Goal: Use online tool/utility: Utilize a website feature to perform a specific function

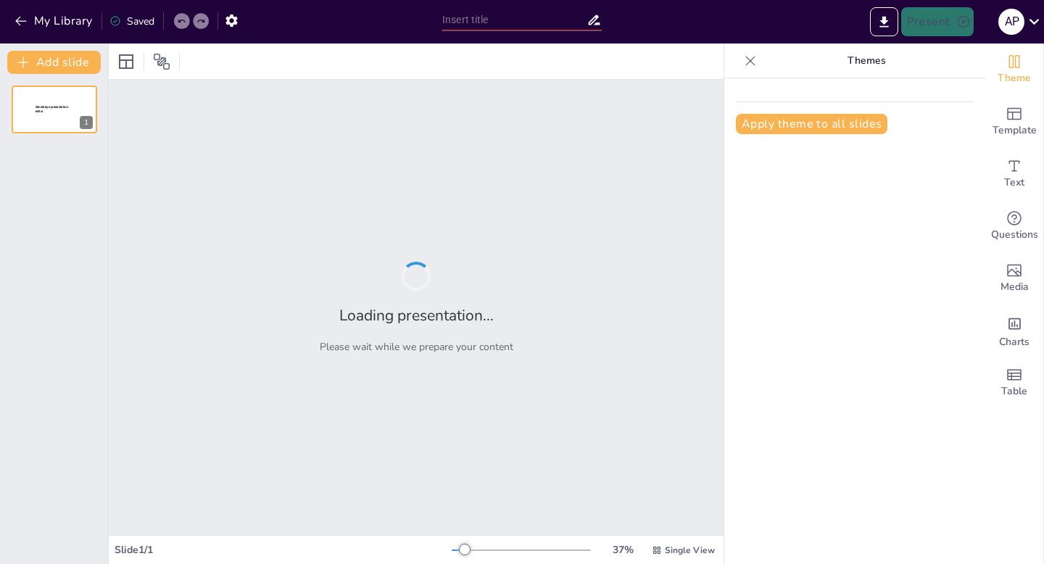
type input "Genz And The Yoga"
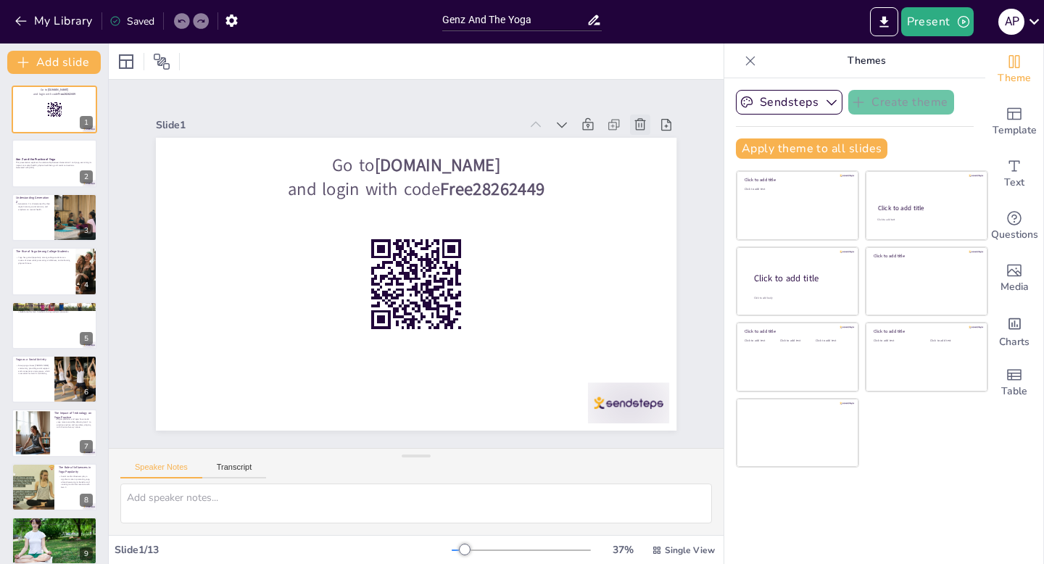
click at [658, 167] on icon at bounding box center [664, 174] width 13 height 14
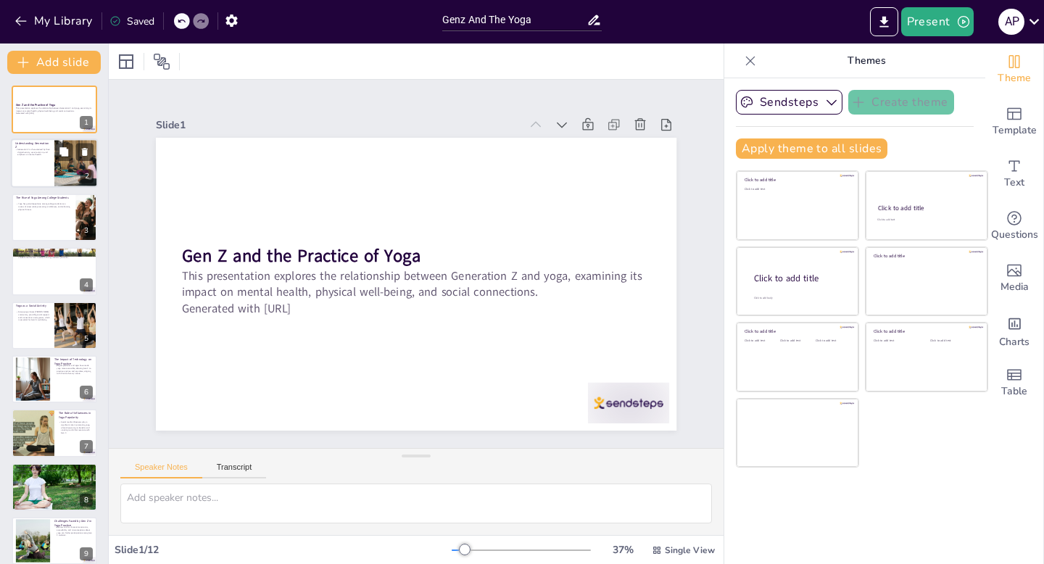
click at [45, 154] on p "Generation Z is characterized by their digital nativity, social activism, and e…" at bounding box center [32, 153] width 35 height 8
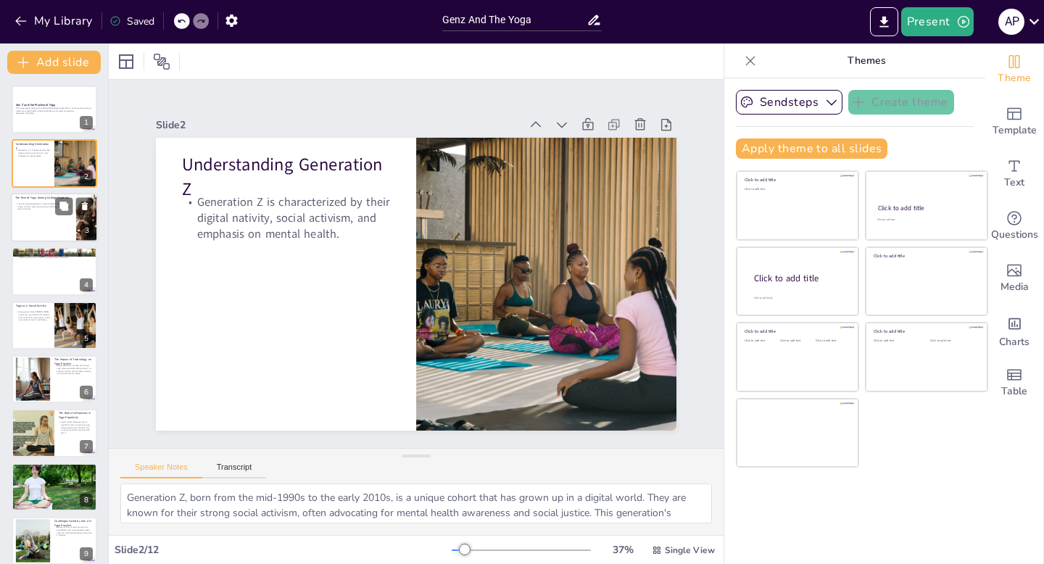
click at [48, 226] on div at bounding box center [54, 217] width 87 height 49
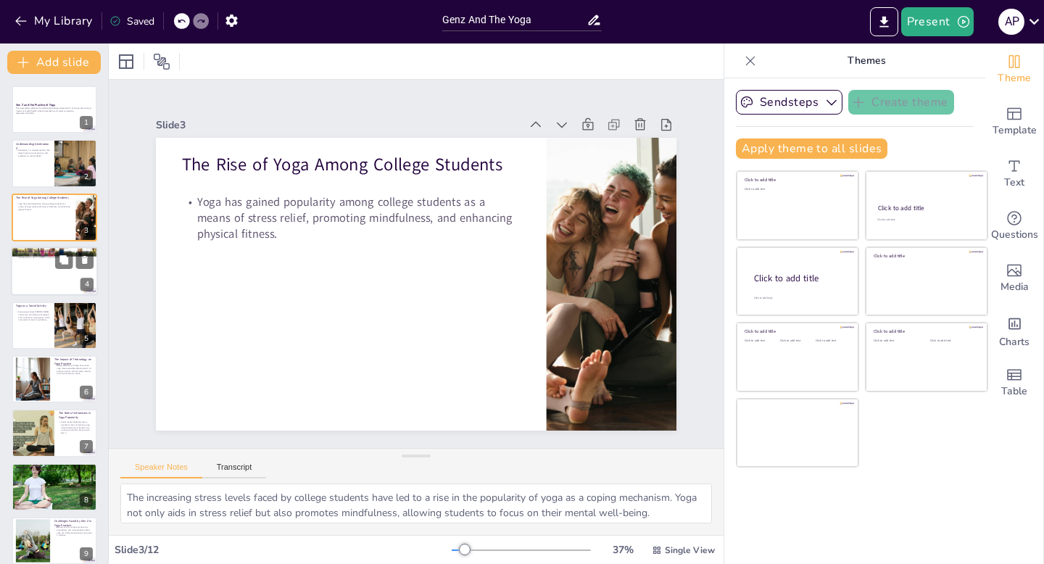
click at [53, 284] on div at bounding box center [54, 270] width 87 height 49
type textarea "Numerous studies have demonstrated the mental health benefits of yoga, particul…"
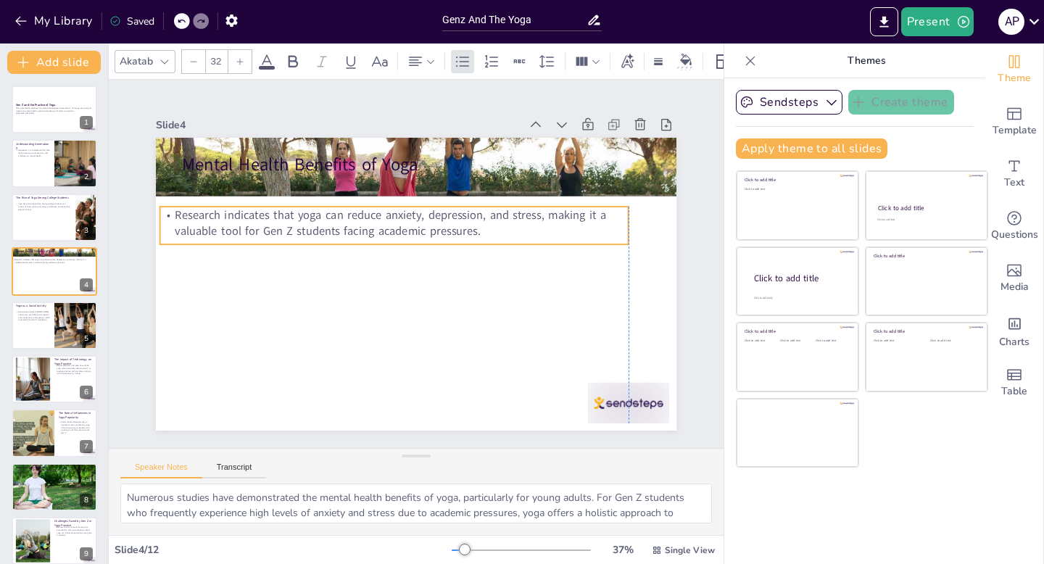
drag, startPoint x: 254, startPoint y: 195, endPoint x: 236, endPoint y: 228, distance: 38.0
click at [236, 228] on p "Research indicates that yoga can reduce anxiety, depression, and stress, making…" at bounding box center [394, 223] width 468 height 33
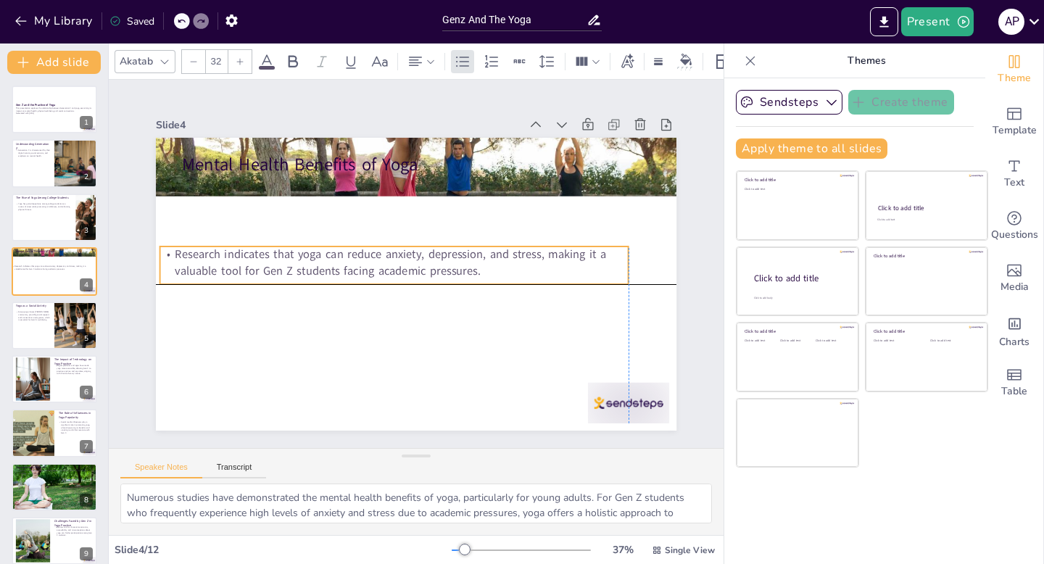
drag, startPoint x: 263, startPoint y: 221, endPoint x: 269, endPoint y: 260, distance: 38.9
click at [269, 260] on p "Research indicates that yoga can reduce anxiety, depression, and stress, making…" at bounding box center [394, 260] width 470 height 81
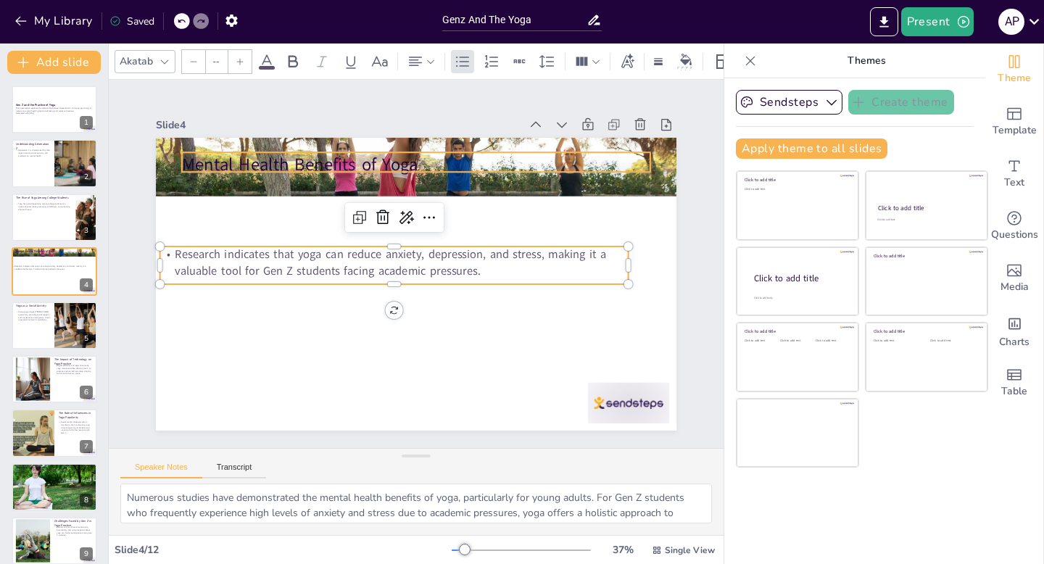
type input "48"
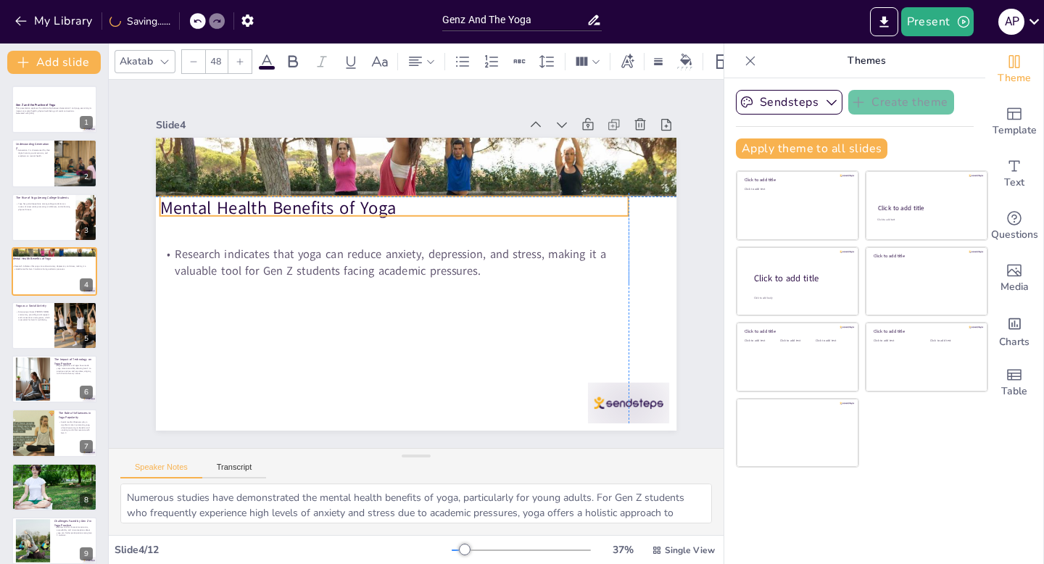
drag, startPoint x: 275, startPoint y: 163, endPoint x: 254, endPoint y: 204, distance: 45.7
click at [254, 204] on p "Mental Health Benefits of Yoga" at bounding box center [412, 204] width 453 height 168
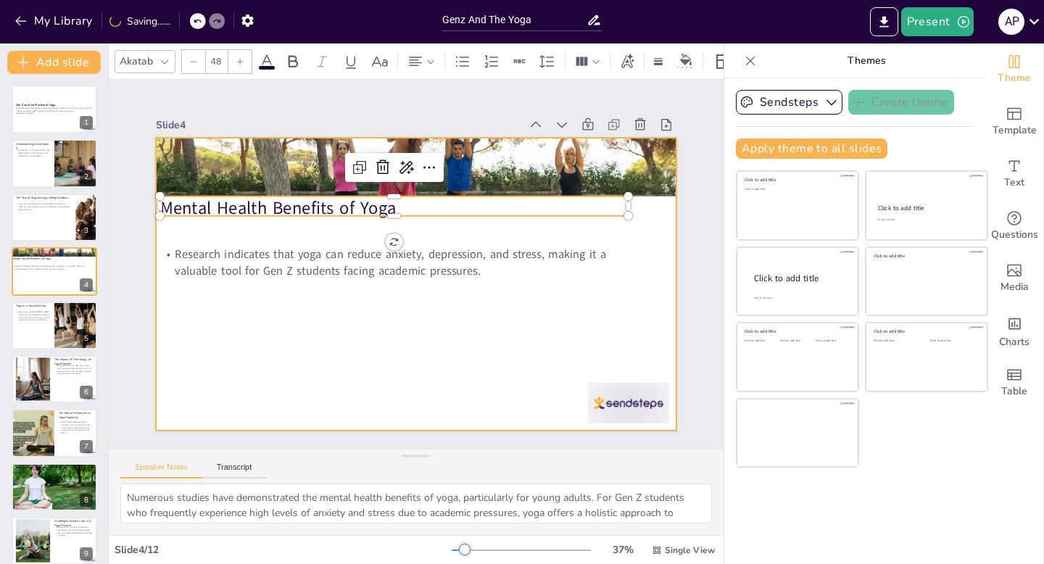
click at [409, 321] on div at bounding box center [416, 284] width 521 height 293
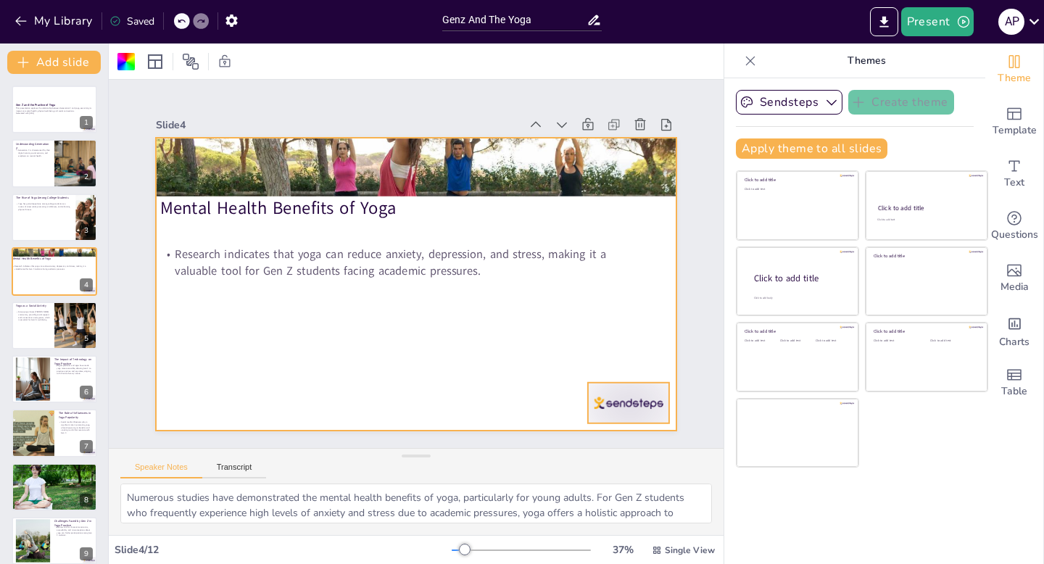
click at [655, 415] on div at bounding box center [628, 403] width 81 height 41
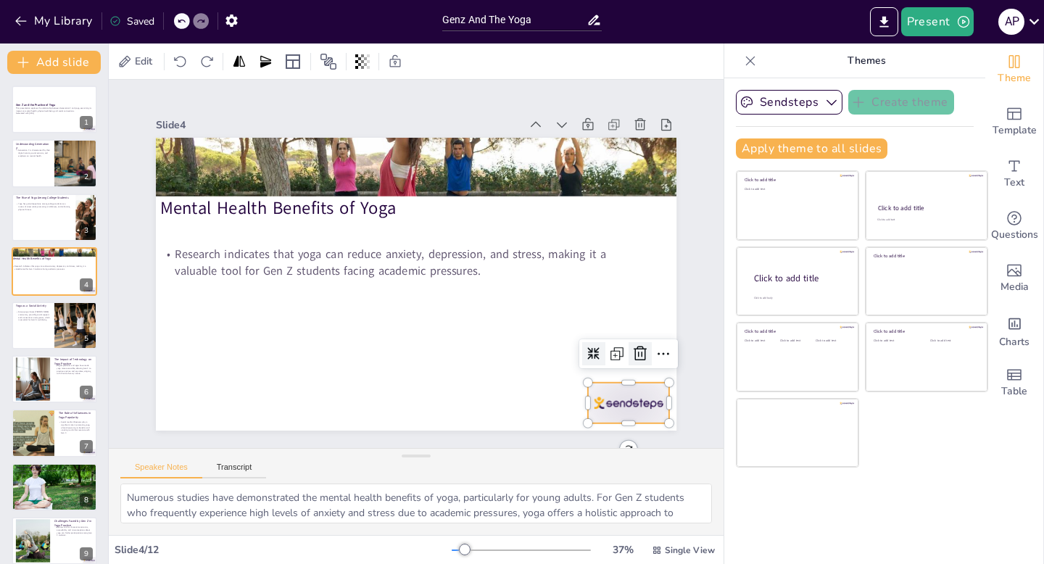
click at [641, 355] on icon at bounding box center [639, 353] width 17 height 17
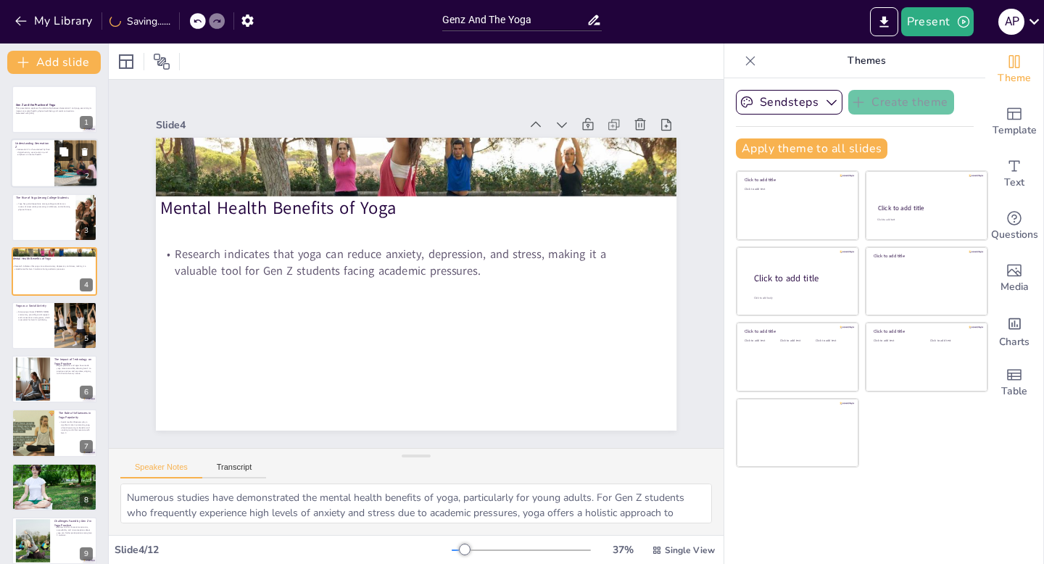
click at [67, 161] on button at bounding box center [63, 152] width 17 height 17
type textarea "Generation Z, born from the mid-1990s to the early 2010s, is a unique cohort th…"
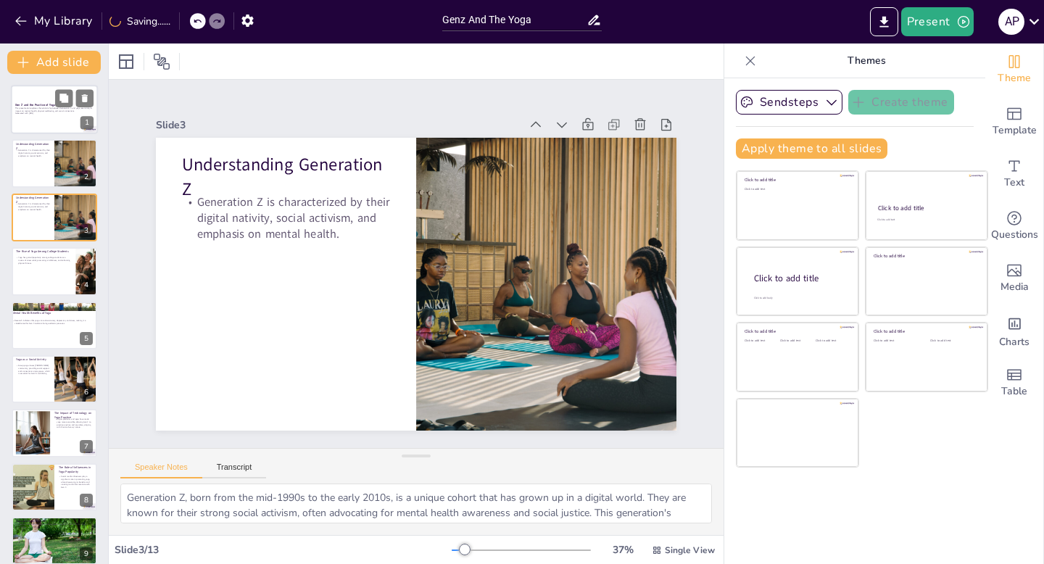
click at [36, 106] on strong "Gen Z and the Practice of Yoga" at bounding box center [35, 105] width 40 height 4
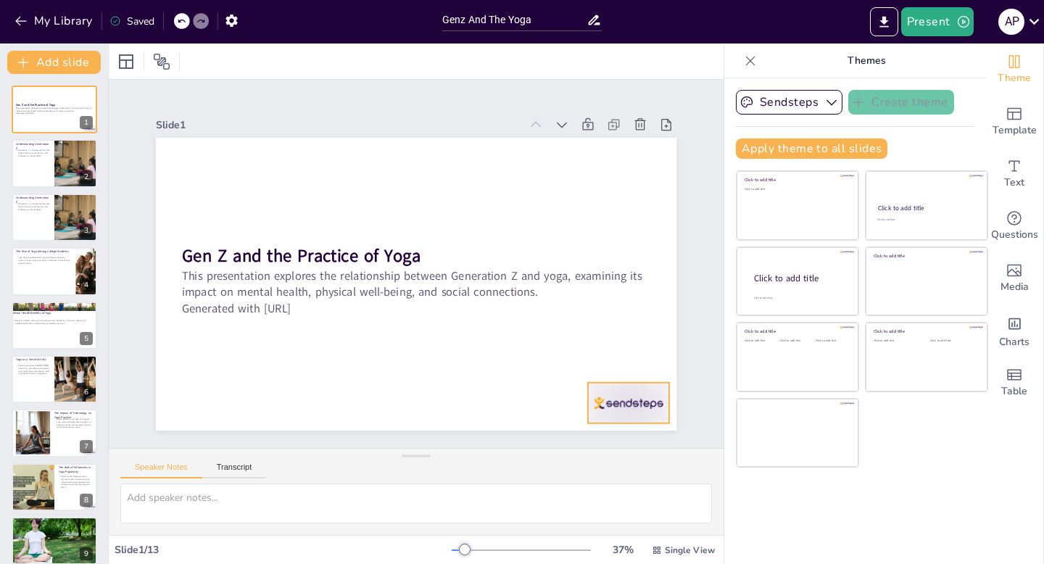
click at [611, 405] on div at bounding box center [628, 403] width 81 height 41
click at [642, 352] on icon at bounding box center [639, 353] width 17 height 17
click at [34, 161] on div at bounding box center [54, 163] width 87 height 49
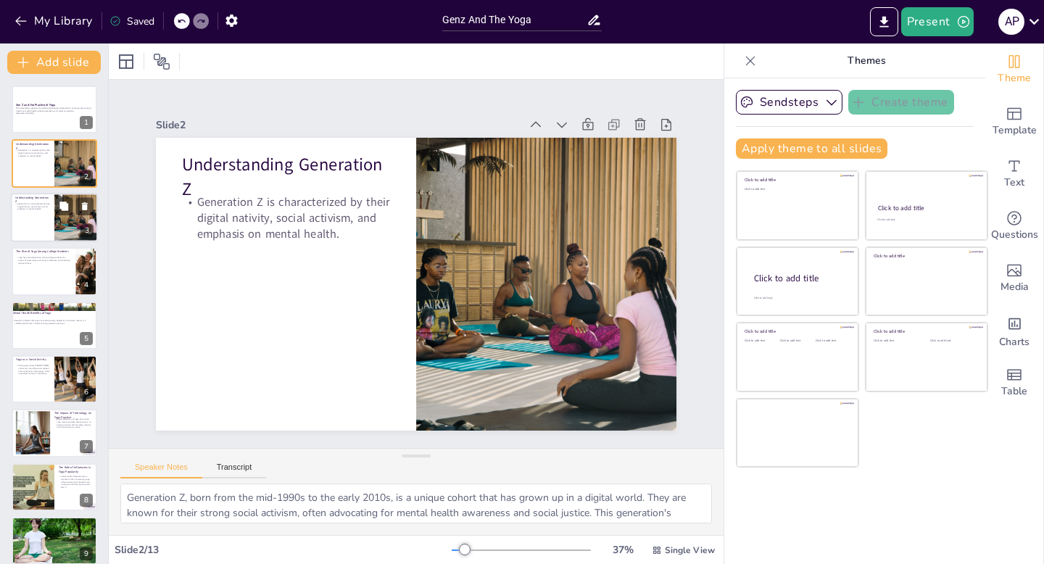
click at [33, 238] on div at bounding box center [54, 217] width 87 height 49
click at [48, 279] on div at bounding box center [54, 270] width 87 height 49
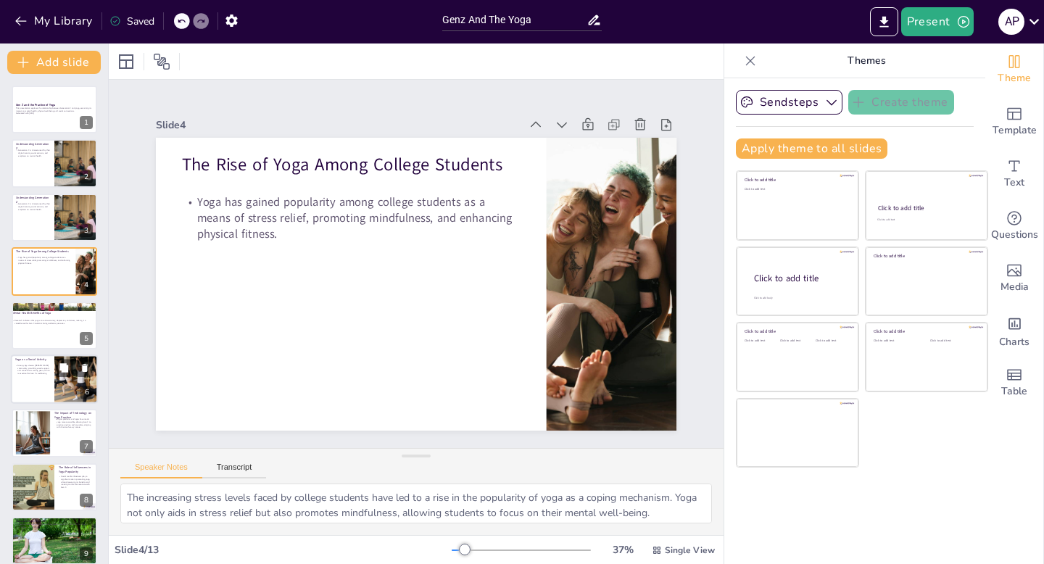
click at [30, 376] on div at bounding box center [54, 379] width 87 height 49
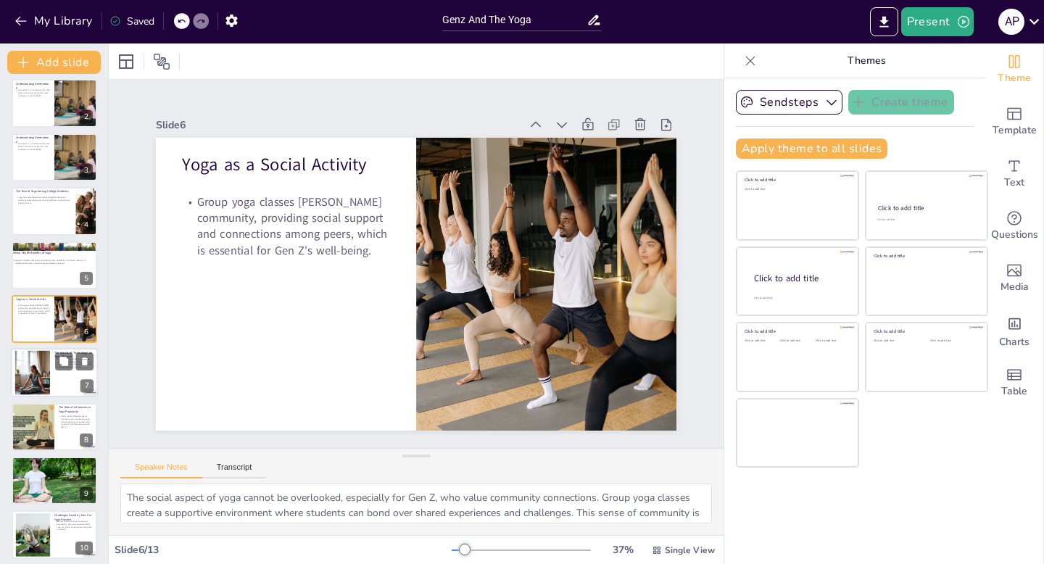
click at [59, 375] on div at bounding box center [54, 373] width 87 height 49
type textarea "The integration of technology into yoga practice has revolutionized accessibili…"
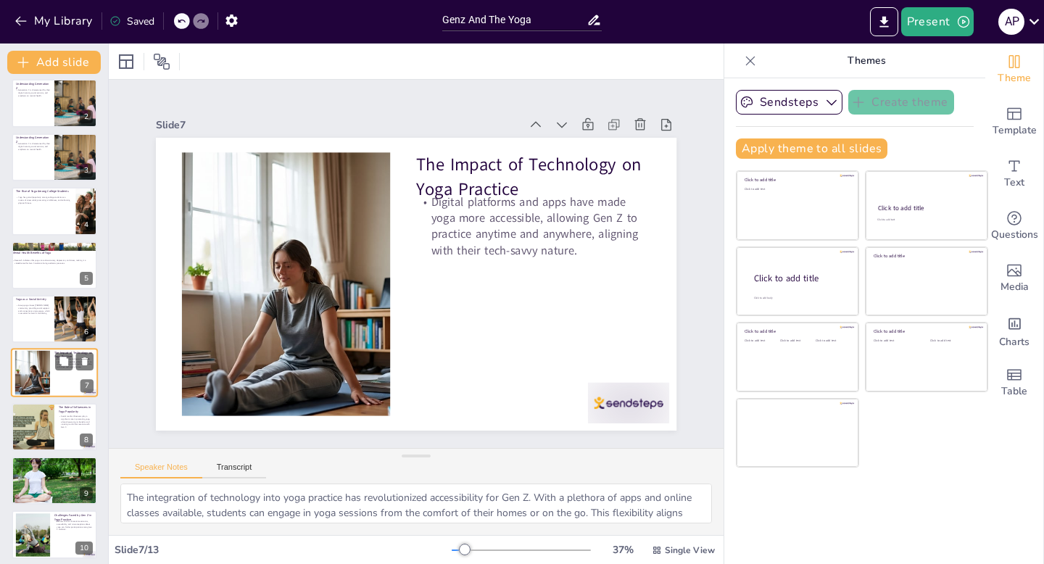
scroll to position [114, 0]
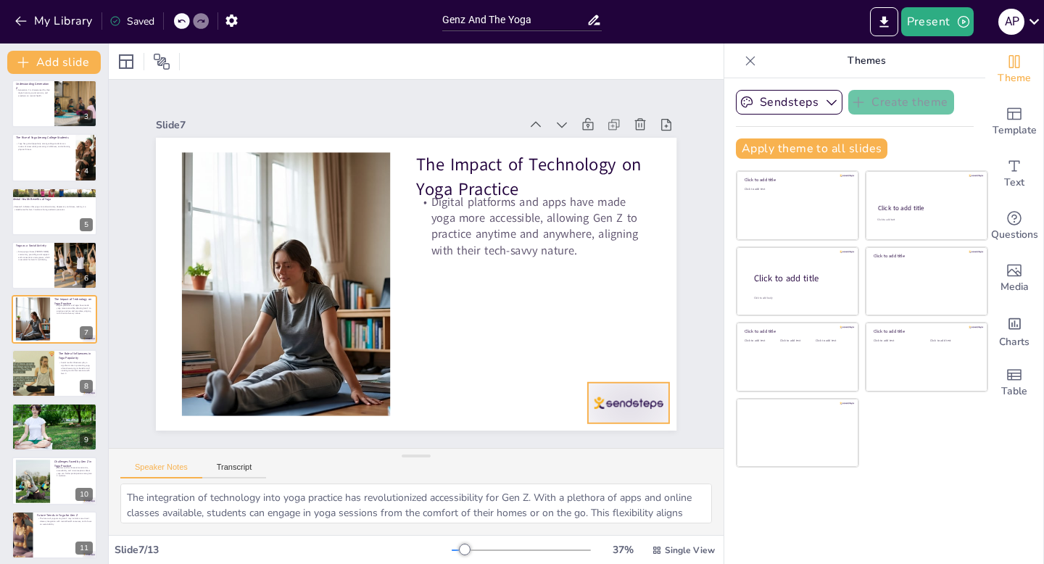
click at [642, 399] on div at bounding box center [628, 403] width 81 height 41
click at [643, 354] on icon at bounding box center [639, 353] width 17 height 17
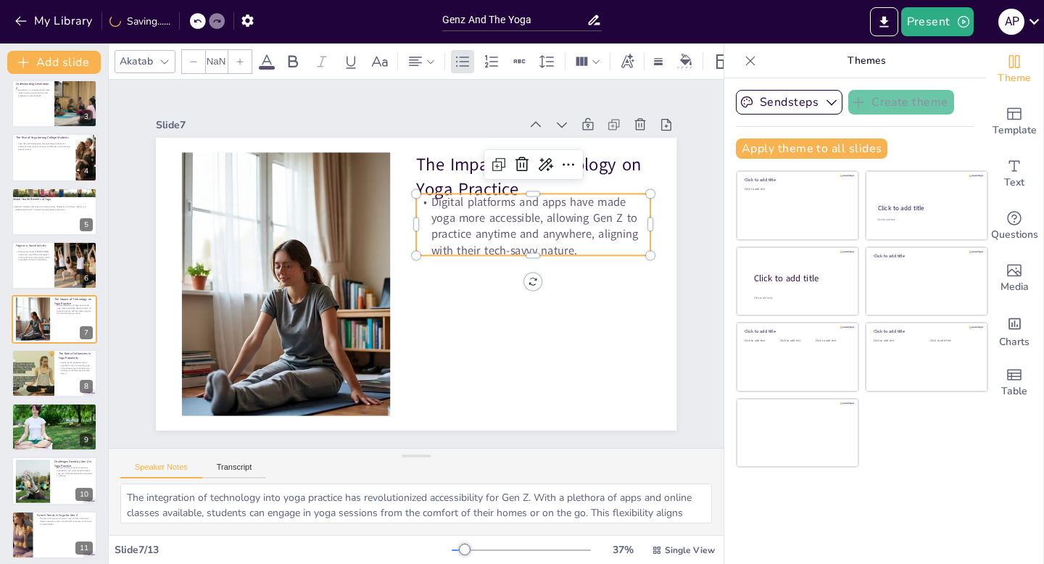
type input "32"
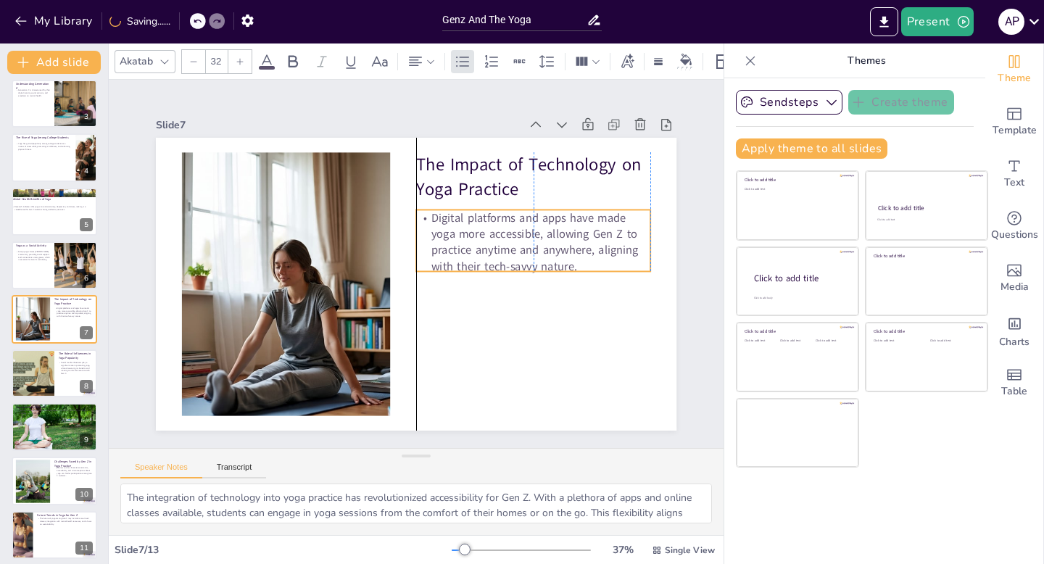
drag, startPoint x: 523, startPoint y: 235, endPoint x: 519, endPoint y: 251, distance: 16.4
click at [519, 251] on p "Digital platforms and apps have made yoga more accessible, allowing Gen Z to pr…" at bounding box center [533, 242] width 234 height 65
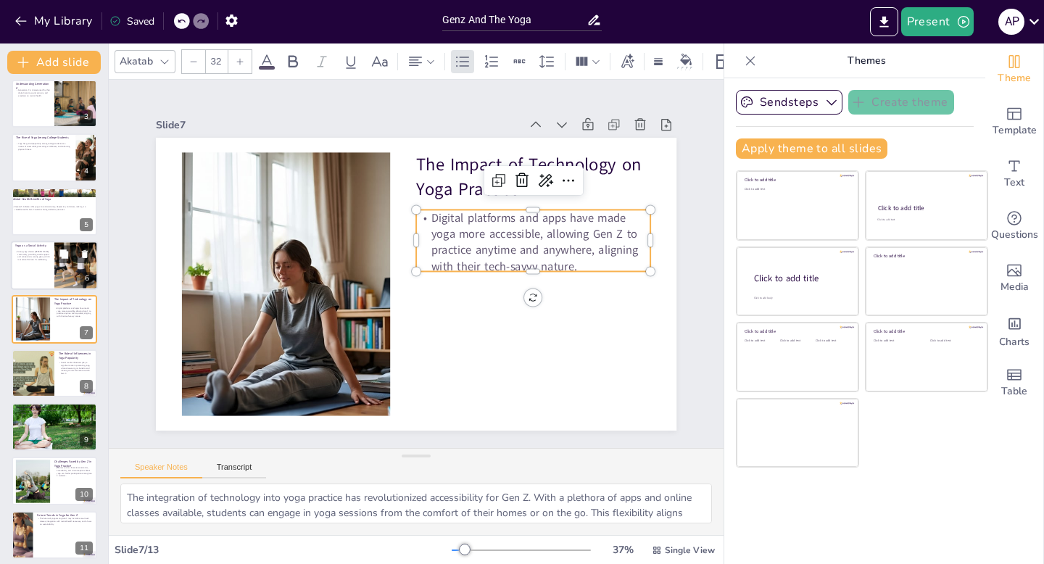
click at [35, 256] on p "Group yoga classes [PERSON_NAME] community, providing social support and connec…" at bounding box center [32, 255] width 35 height 11
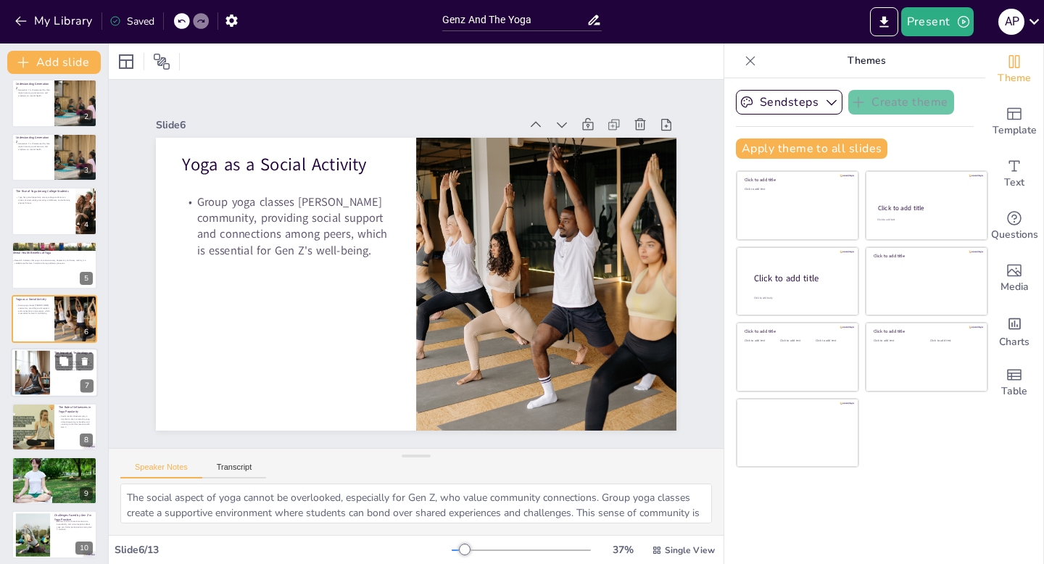
click at [38, 386] on div at bounding box center [32, 373] width 47 height 44
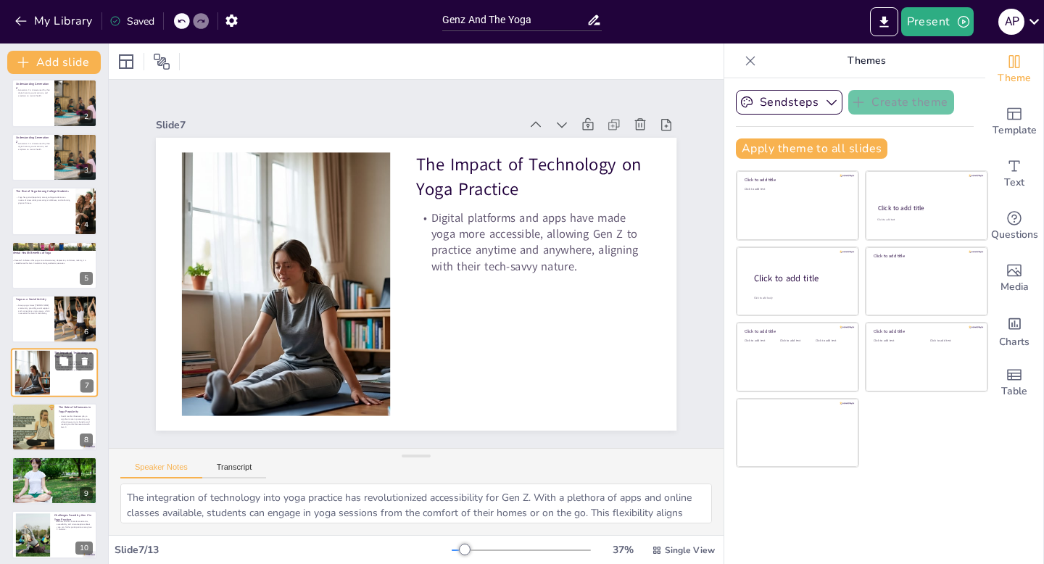
scroll to position [114, 0]
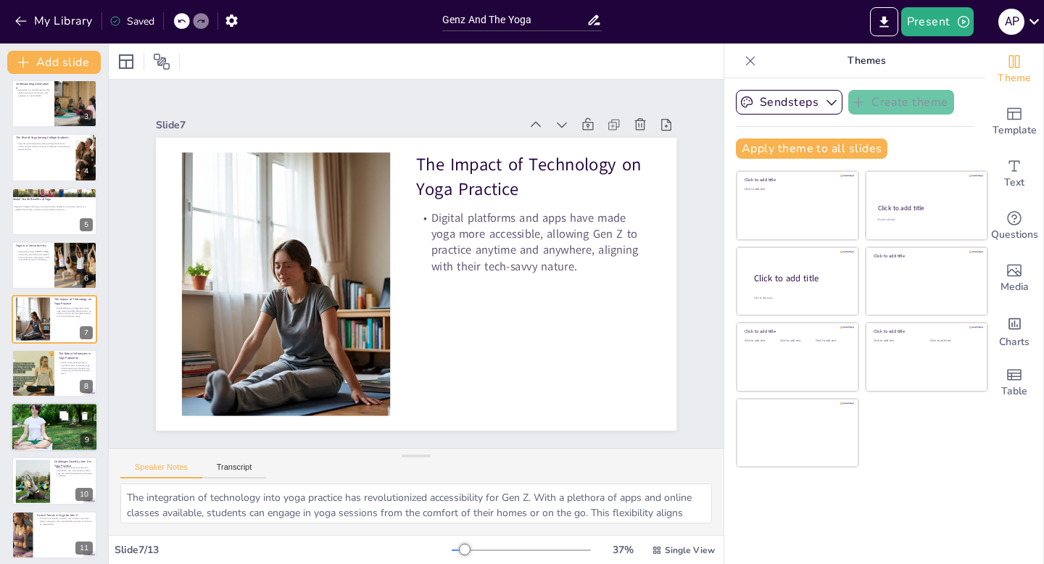
click at [40, 429] on div at bounding box center [54, 427] width 87 height 58
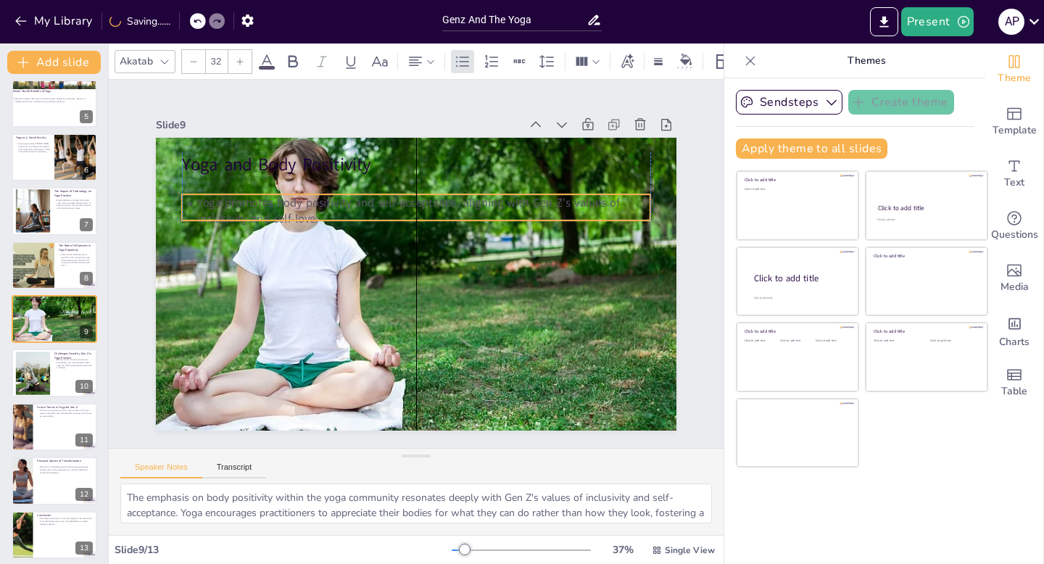
drag, startPoint x: 280, startPoint y: 192, endPoint x: 280, endPoint y: 209, distance: 16.7
click at [280, 210] on p "Yoga promotes body positivity and self-acceptance, aligning with Gen Z's values…" at bounding box center [432, 212] width 456 height 175
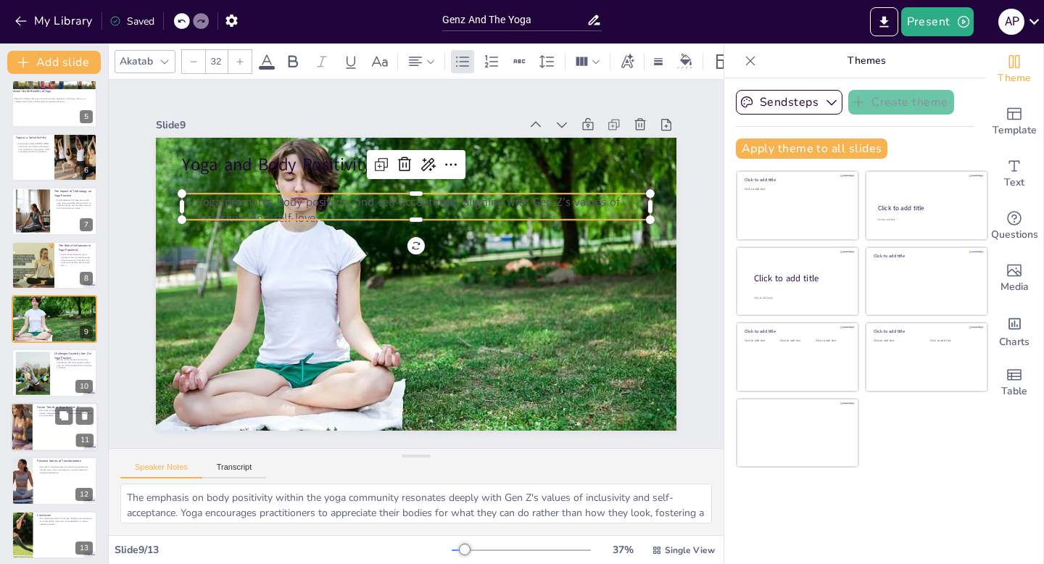
click at [41, 435] on div at bounding box center [54, 426] width 87 height 49
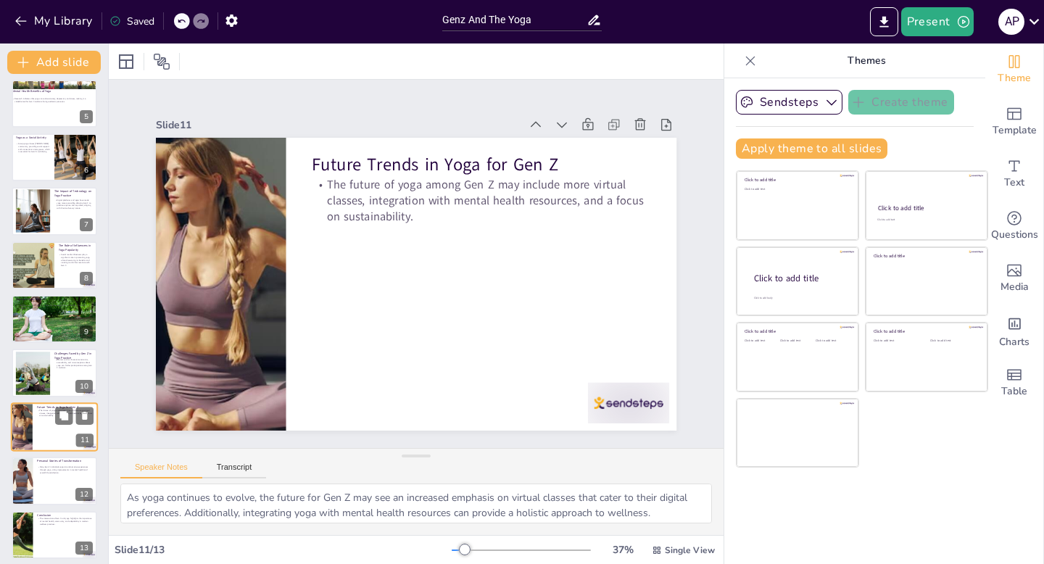
scroll to position [228, 0]
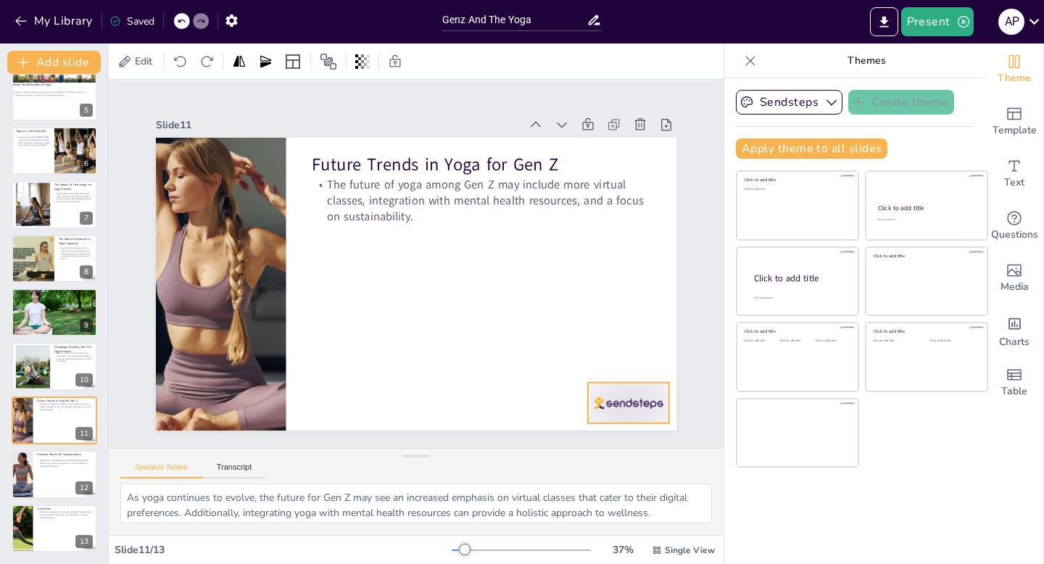
click at [631, 386] on div at bounding box center [628, 403] width 81 height 41
click at [643, 354] on icon at bounding box center [639, 353] width 17 height 17
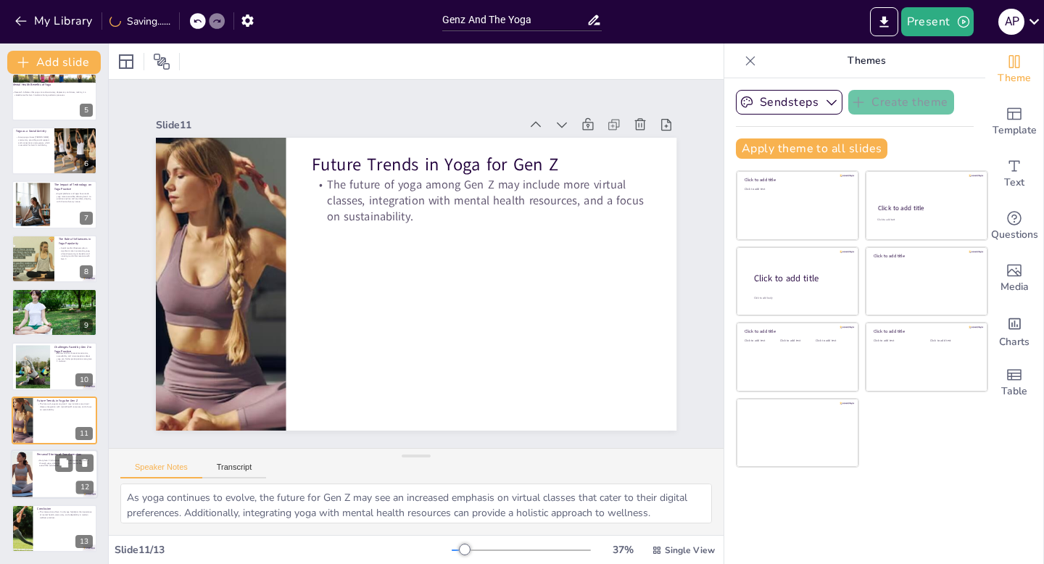
click at [51, 473] on div at bounding box center [54, 473] width 87 height 49
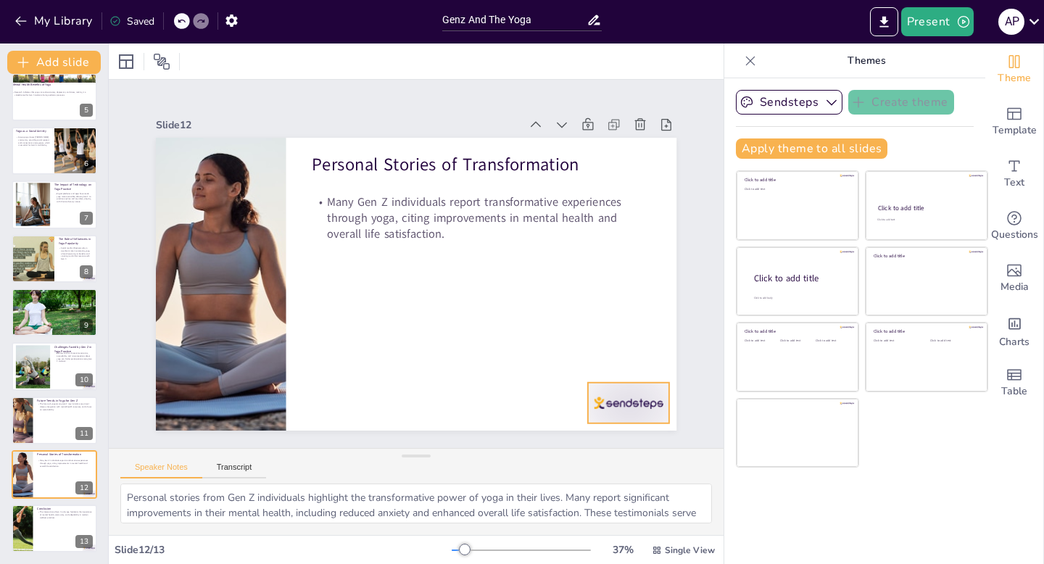
click at [613, 405] on div at bounding box center [628, 403] width 81 height 41
click at [643, 354] on icon at bounding box center [639, 353] width 17 height 17
click at [51, 532] on div at bounding box center [54, 528] width 87 height 49
type textarea "In conclusion, the relationship between Gen Z and yoga underscores the critical…"
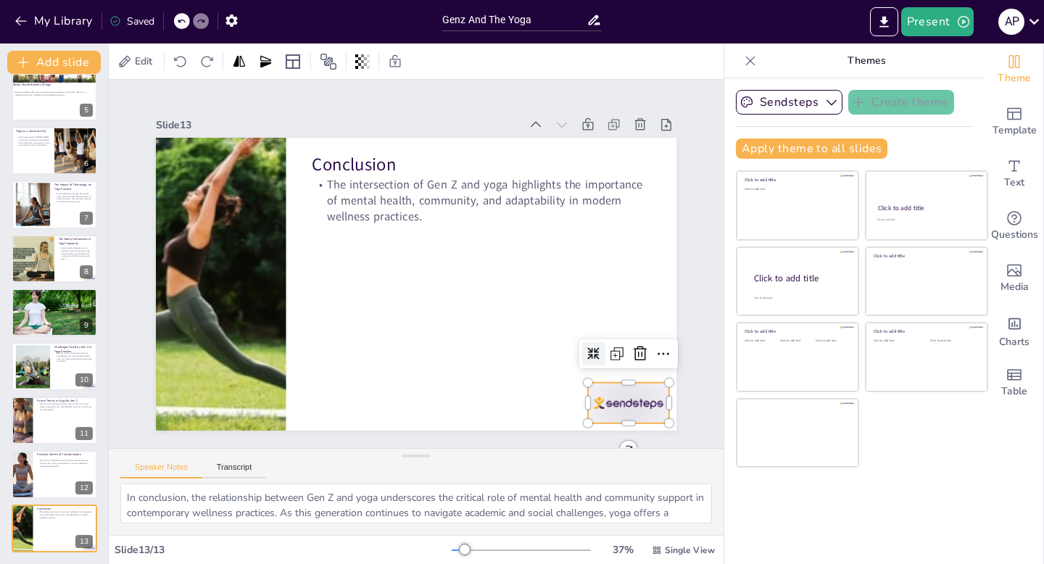
click at [629, 415] on div at bounding box center [628, 403] width 81 height 41
click at [640, 357] on icon at bounding box center [639, 353] width 17 height 17
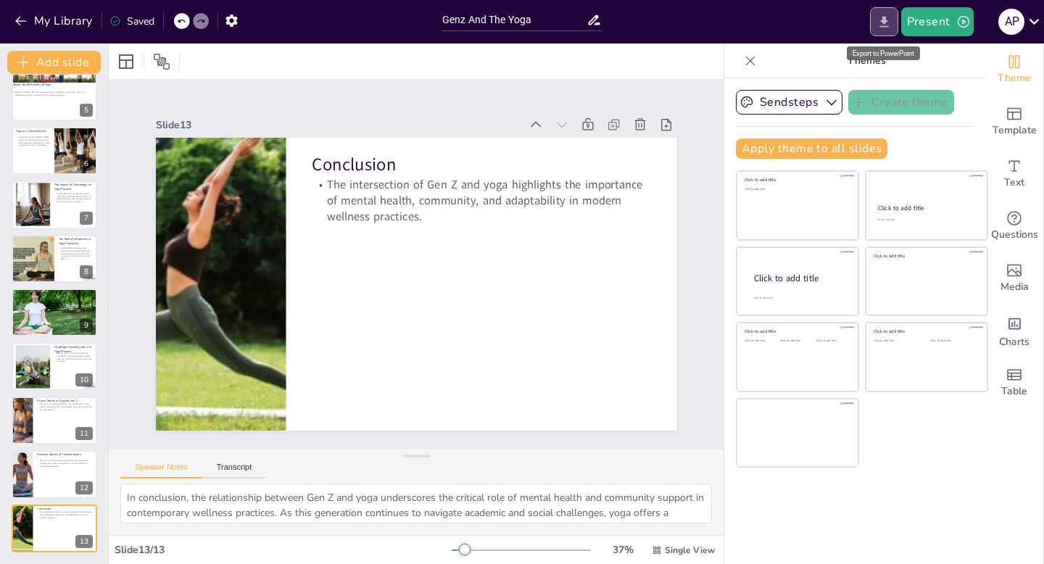
click at [890, 26] on icon "Export to PowerPoint" at bounding box center [884, 21] width 15 height 15
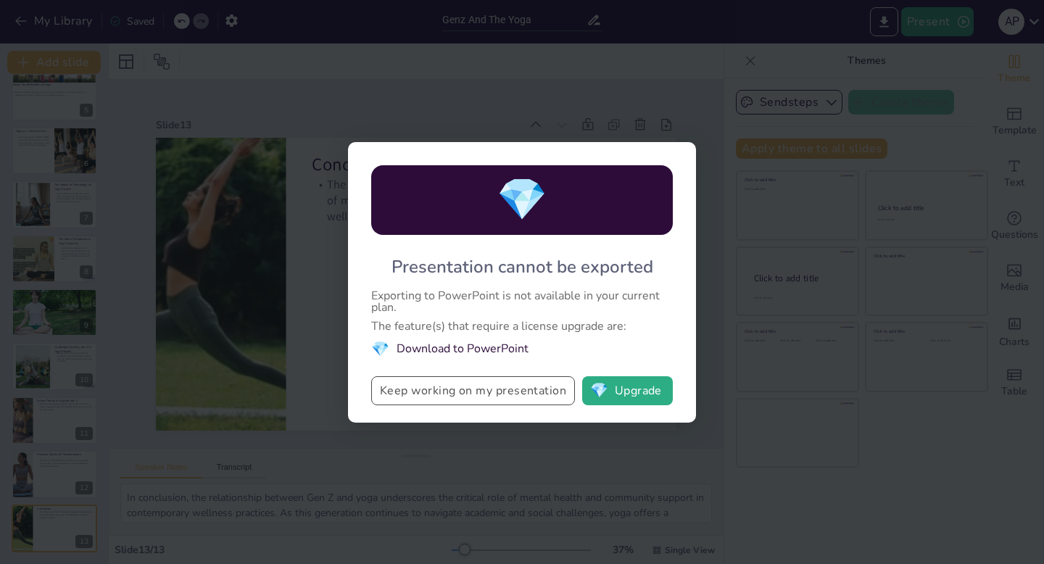
click at [478, 396] on button "Keep working on my presentation" at bounding box center [473, 390] width 204 height 29
